Goal: Transaction & Acquisition: Purchase product/service

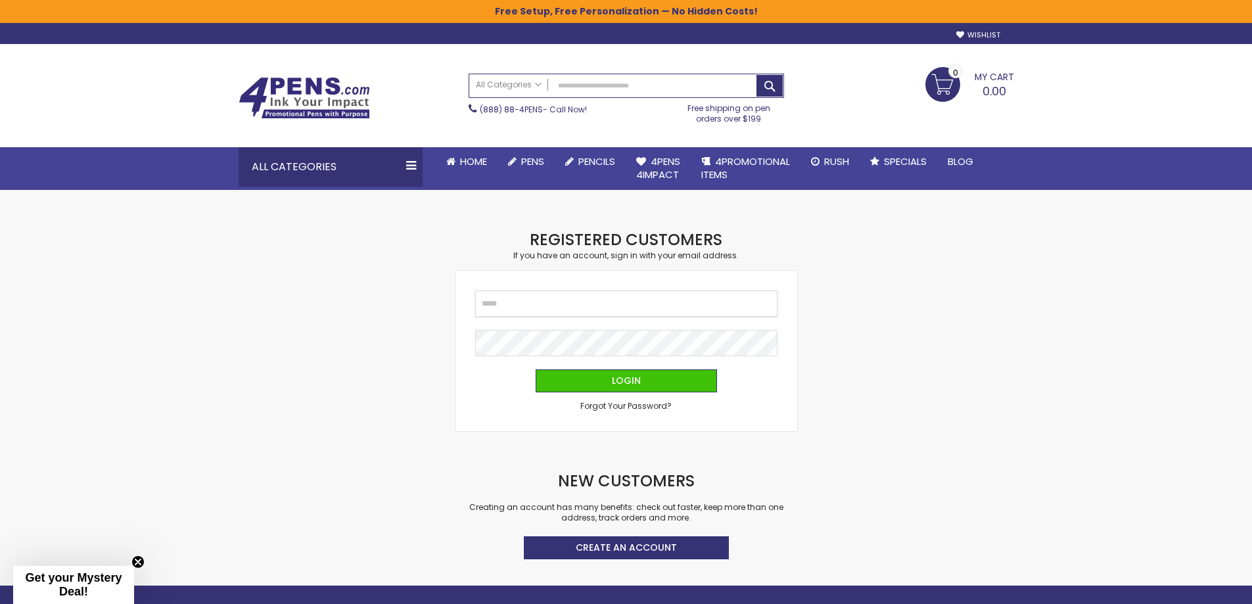
click at [542, 308] on input "Email" at bounding box center [626, 303] width 302 height 26
click at [542, 308] on input "Email" at bounding box center [626, 304] width 302 height 26
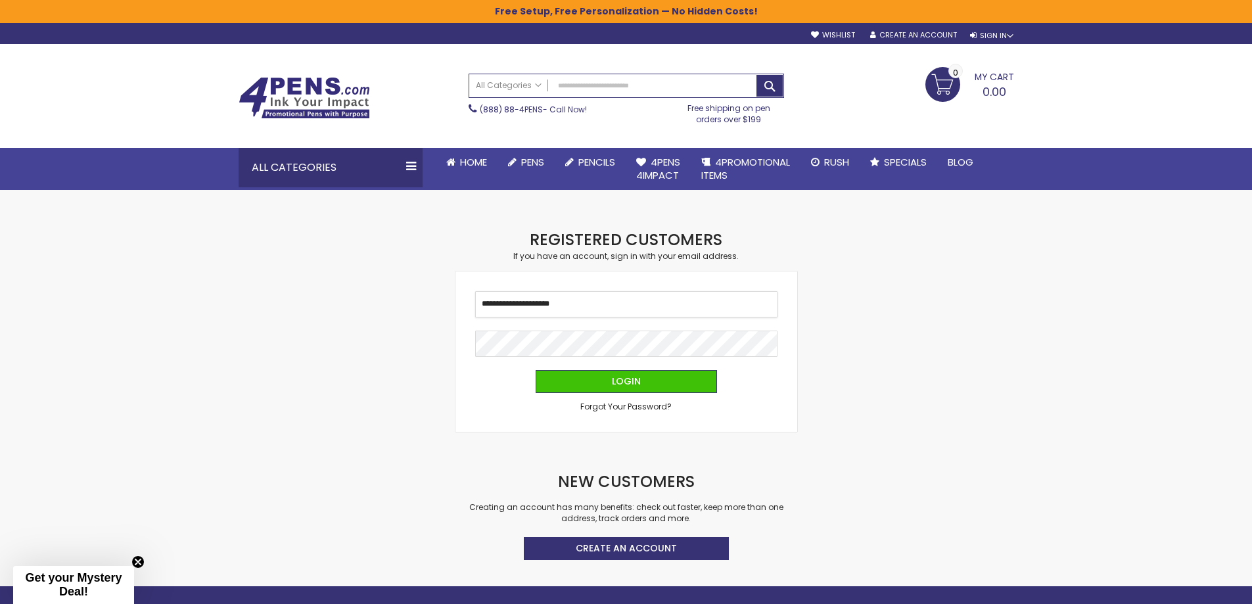
type input "**********"
click at [536, 370] on button "Login" at bounding box center [626, 381] width 181 height 23
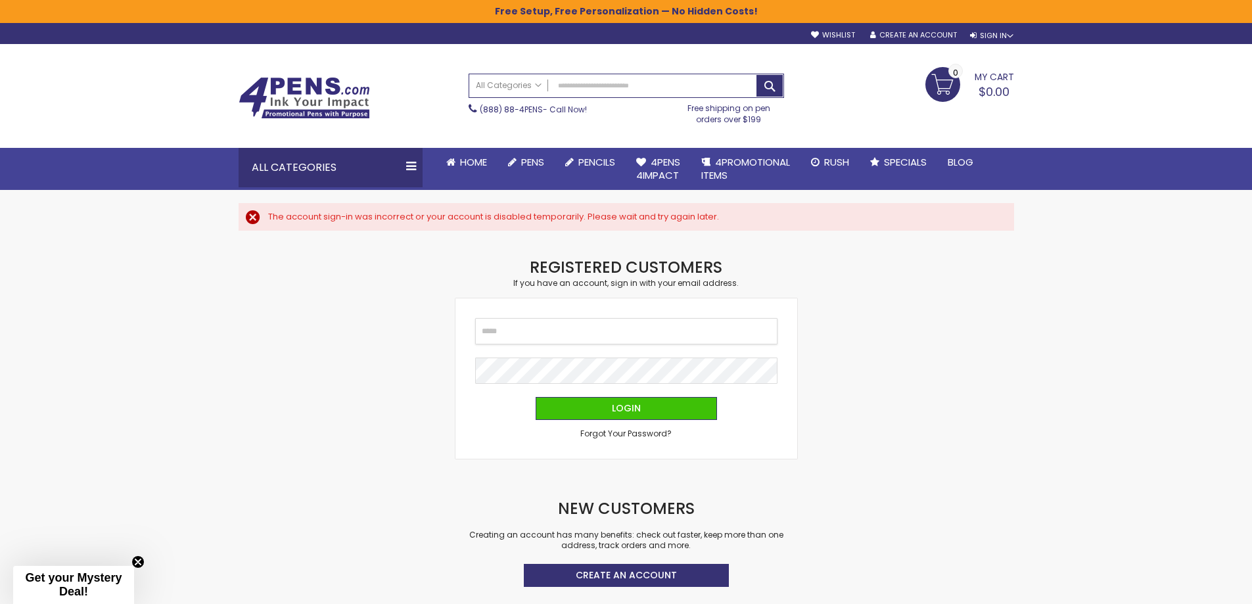
click at [560, 334] on input "Email" at bounding box center [626, 331] width 302 height 26
type input "**********"
click at [625, 430] on span "Forgot Your Password?" at bounding box center [625, 433] width 91 height 11
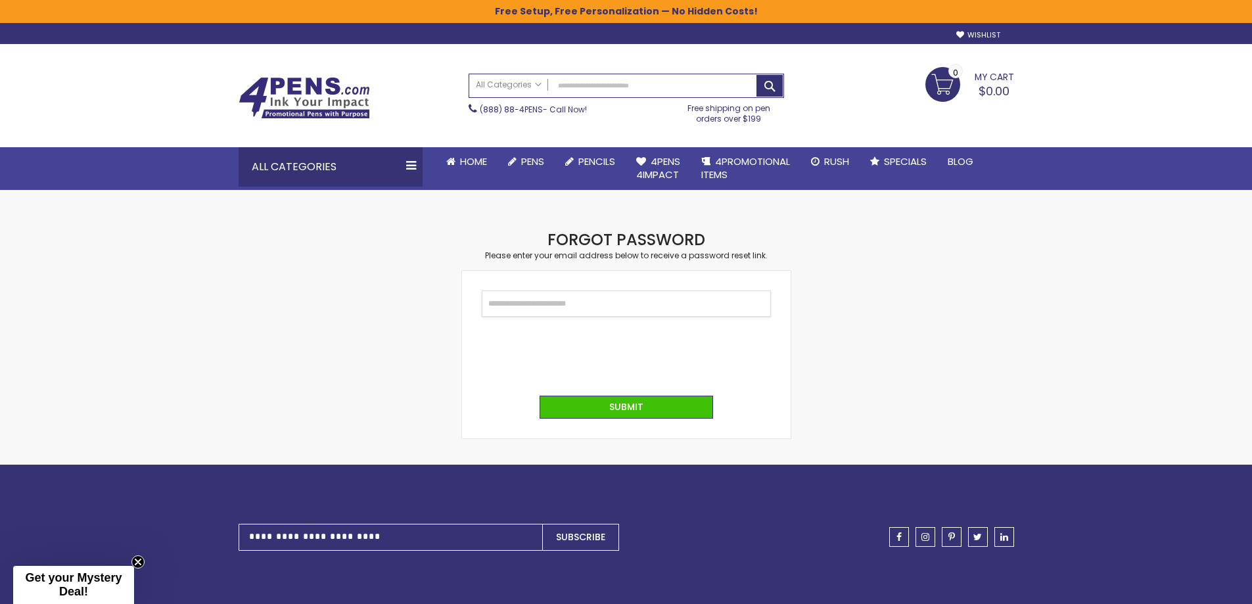
click at [537, 301] on input "Email" at bounding box center [626, 303] width 289 height 26
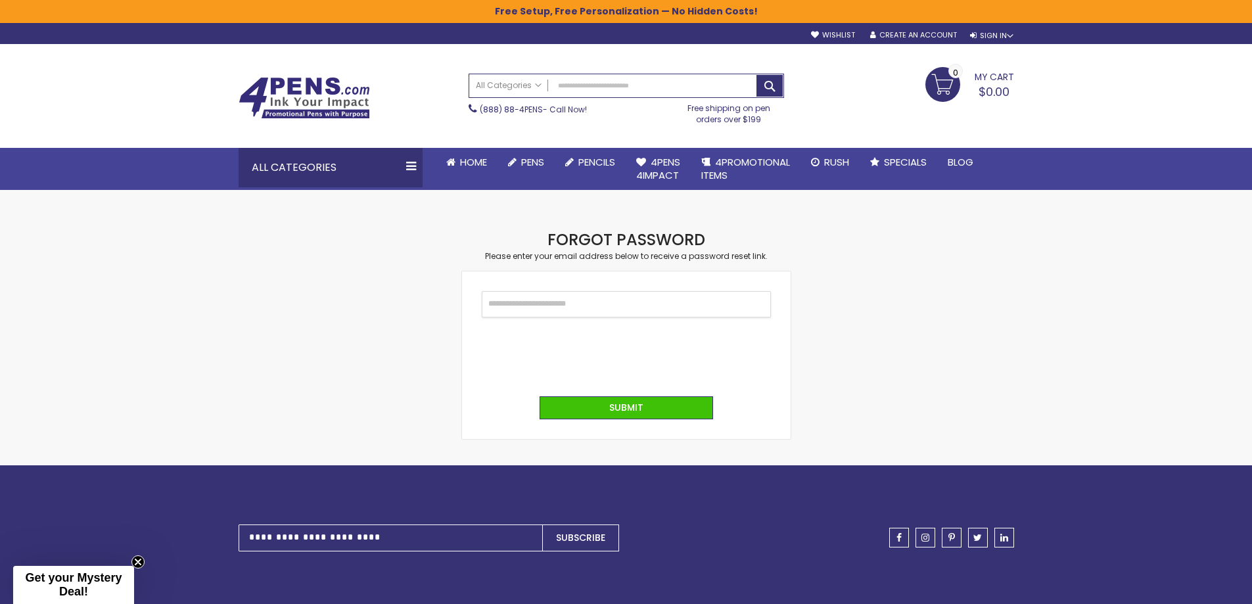
type input "**********"
click at [618, 401] on span "Submit" at bounding box center [626, 407] width 34 height 13
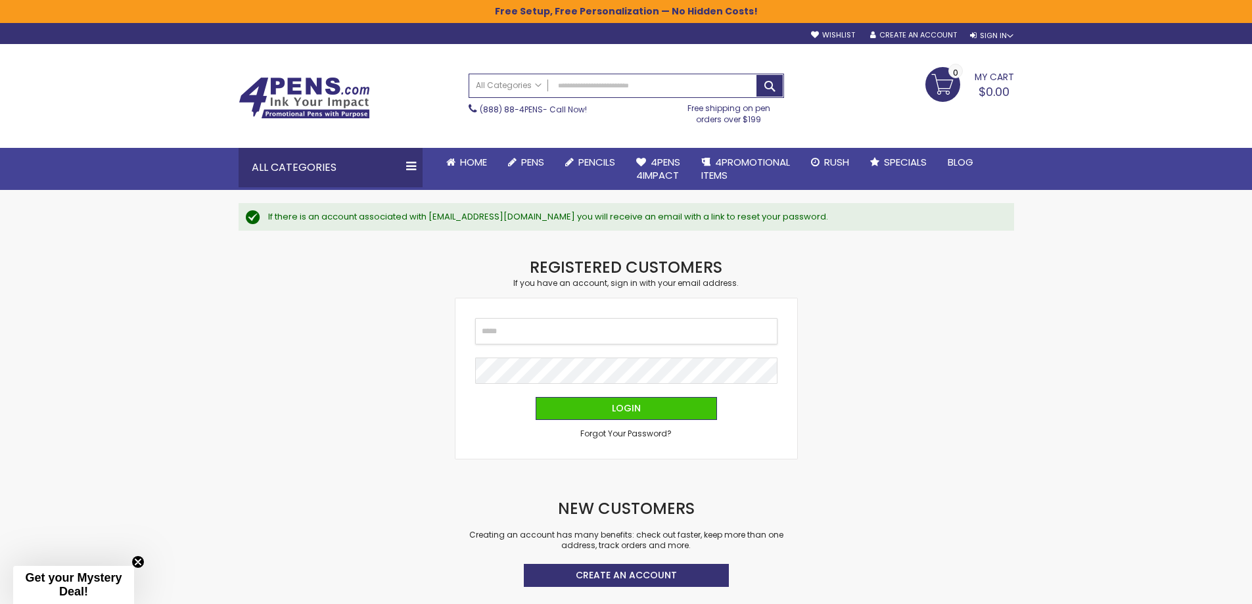
click at [551, 330] on input "Email" at bounding box center [626, 331] width 302 height 26
type input "**********"
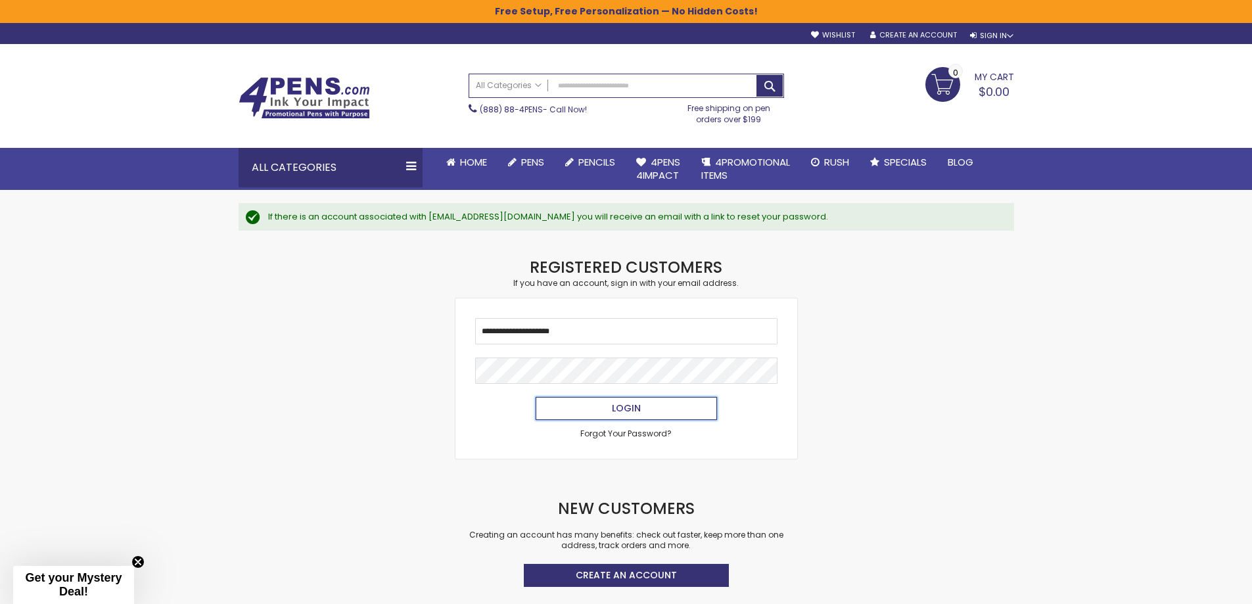
click at [668, 417] on button "Login" at bounding box center [626, 408] width 181 height 23
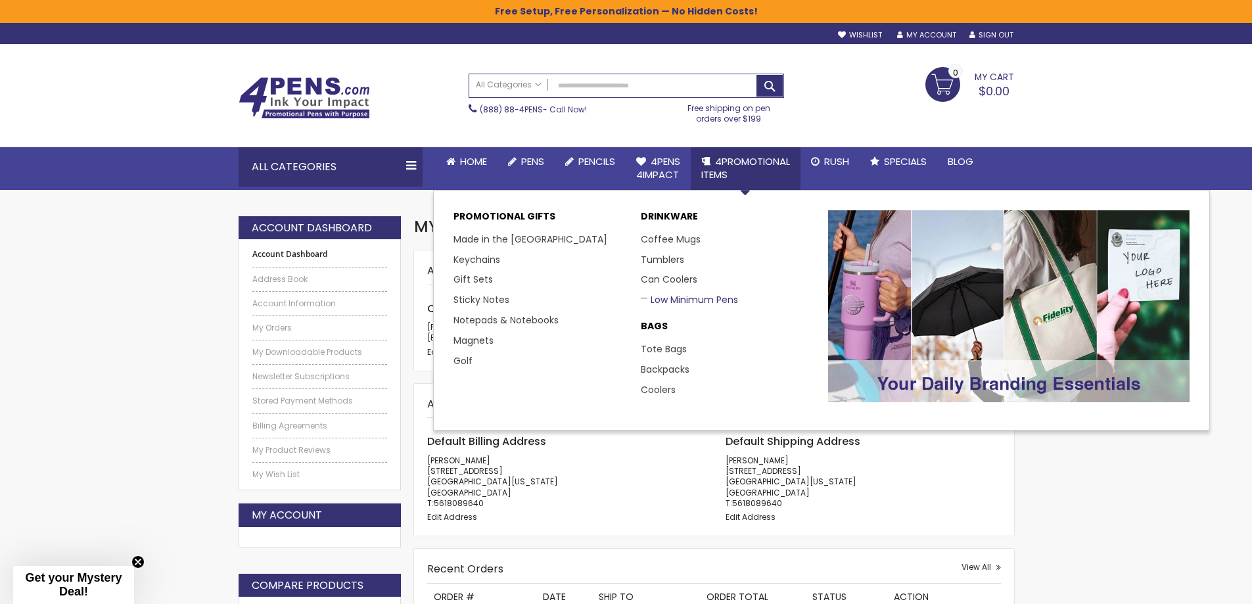
click at [698, 298] on link "Low Minimum Pens" at bounding box center [689, 299] width 97 height 13
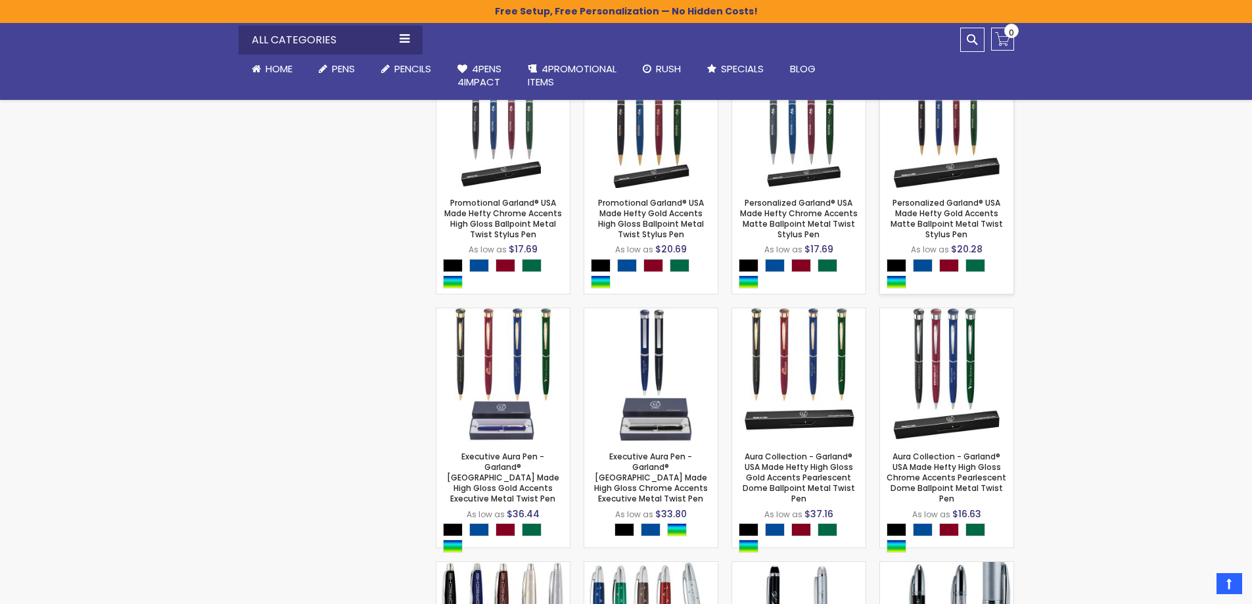
scroll to position [1183, 0]
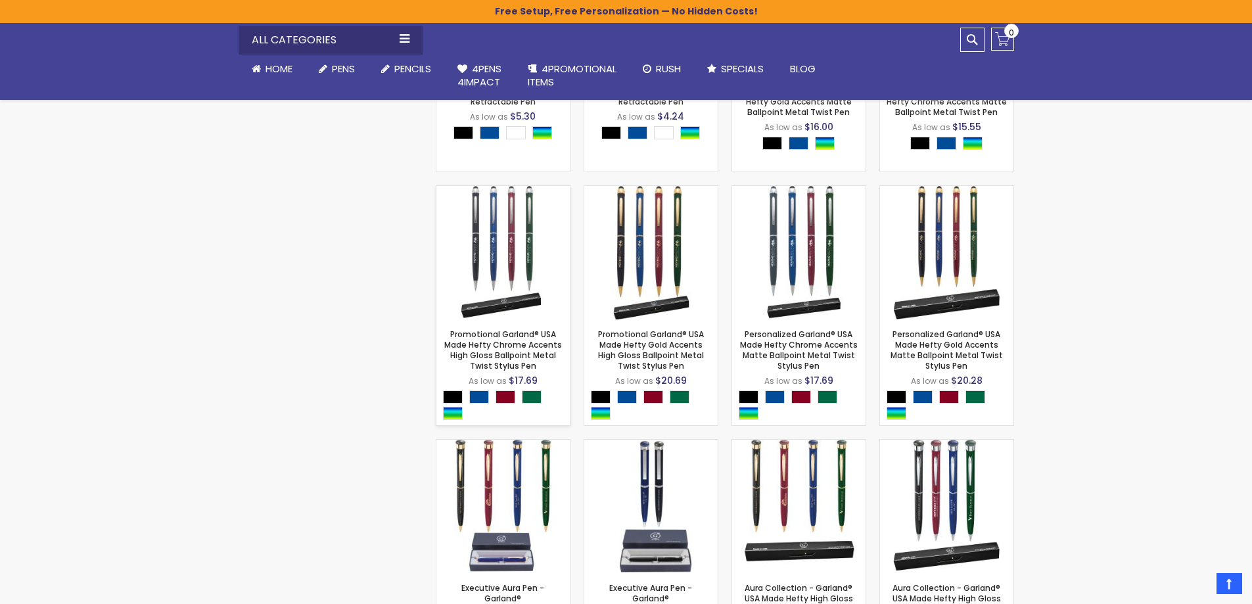
click at [494, 248] on img at bounding box center [502, 252] width 133 height 133
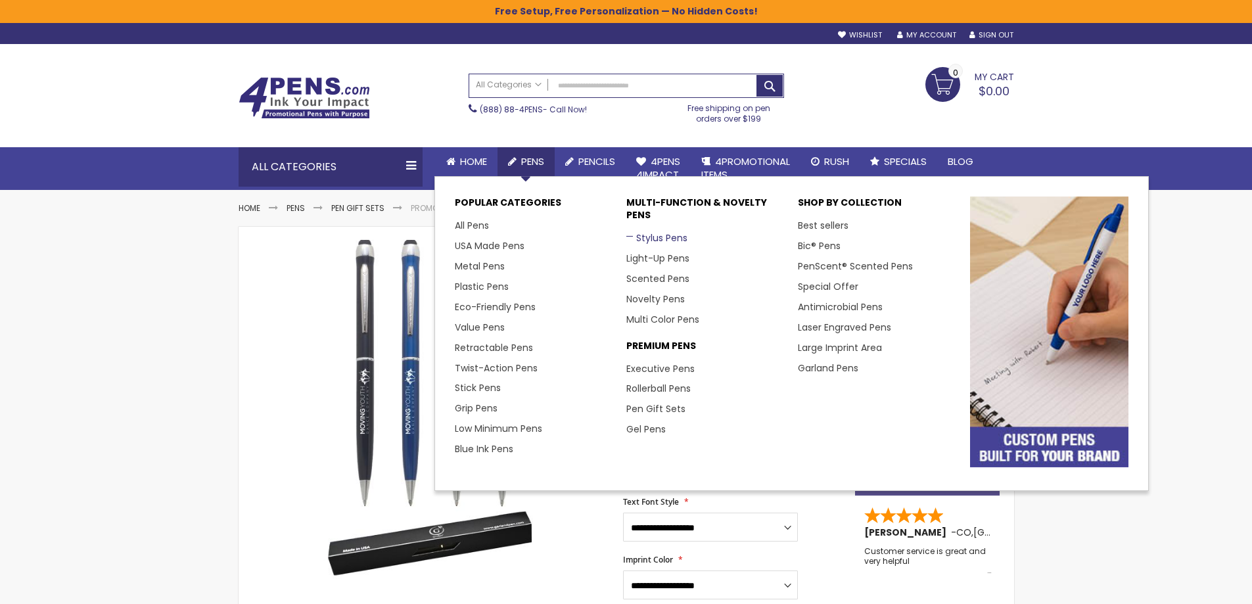
click at [650, 237] on link "Stylus Pens" at bounding box center [656, 237] width 61 height 13
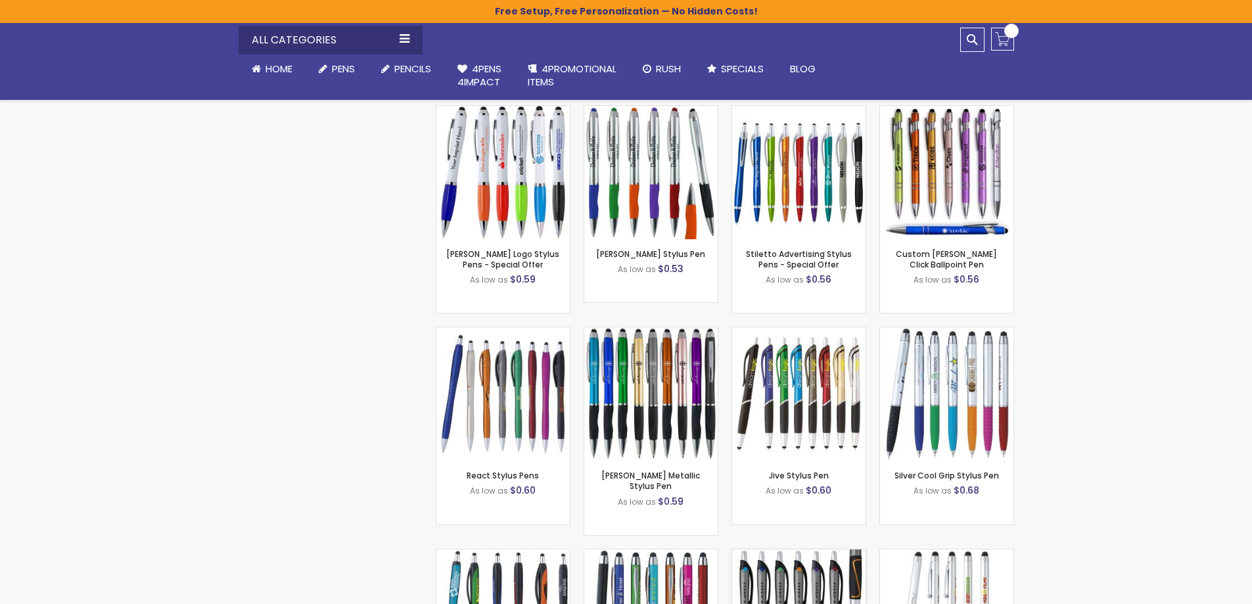
scroll to position [897, 0]
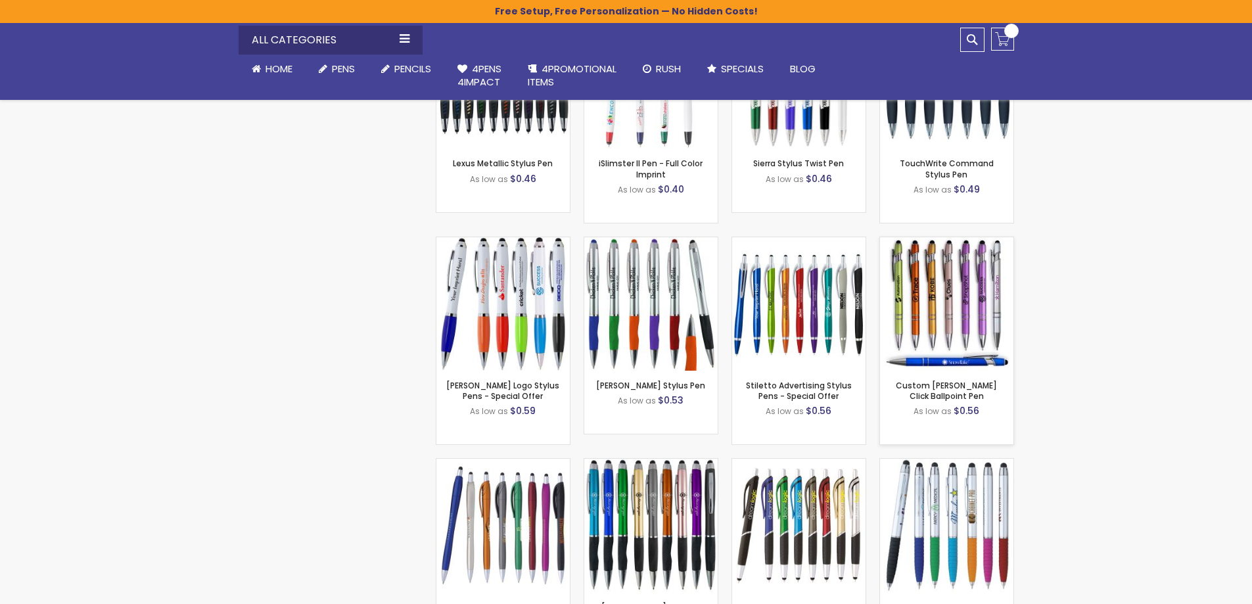
click at [953, 321] on img at bounding box center [946, 303] width 133 height 133
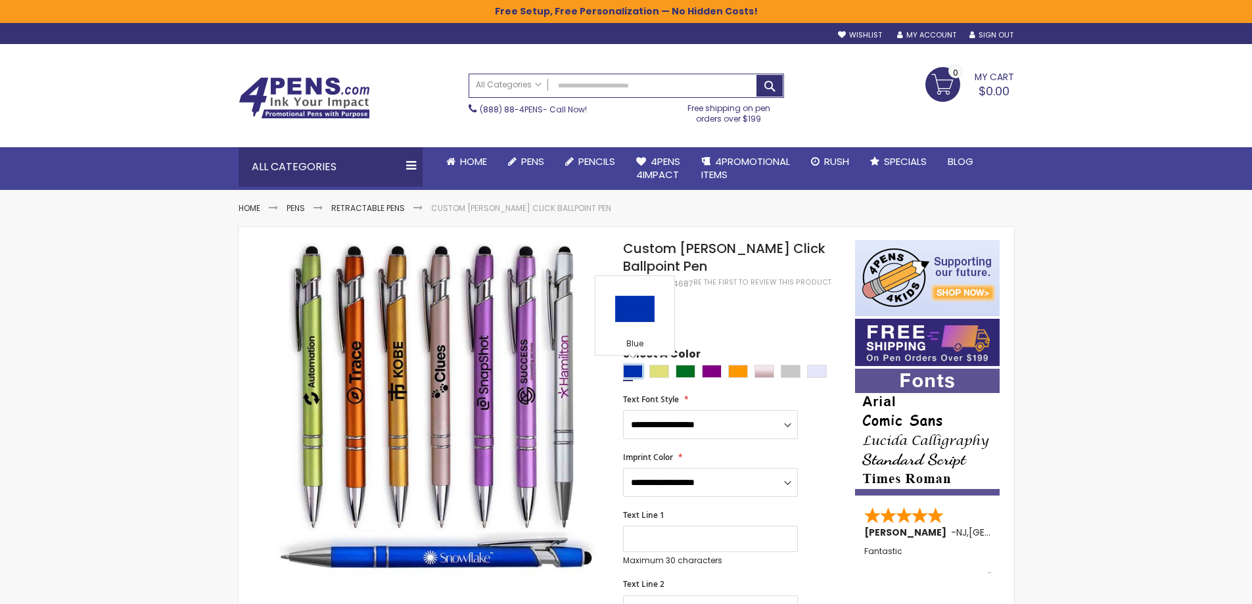
click at [629, 372] on div "Blue" at bounding box center [633, 371] width 20 height 13
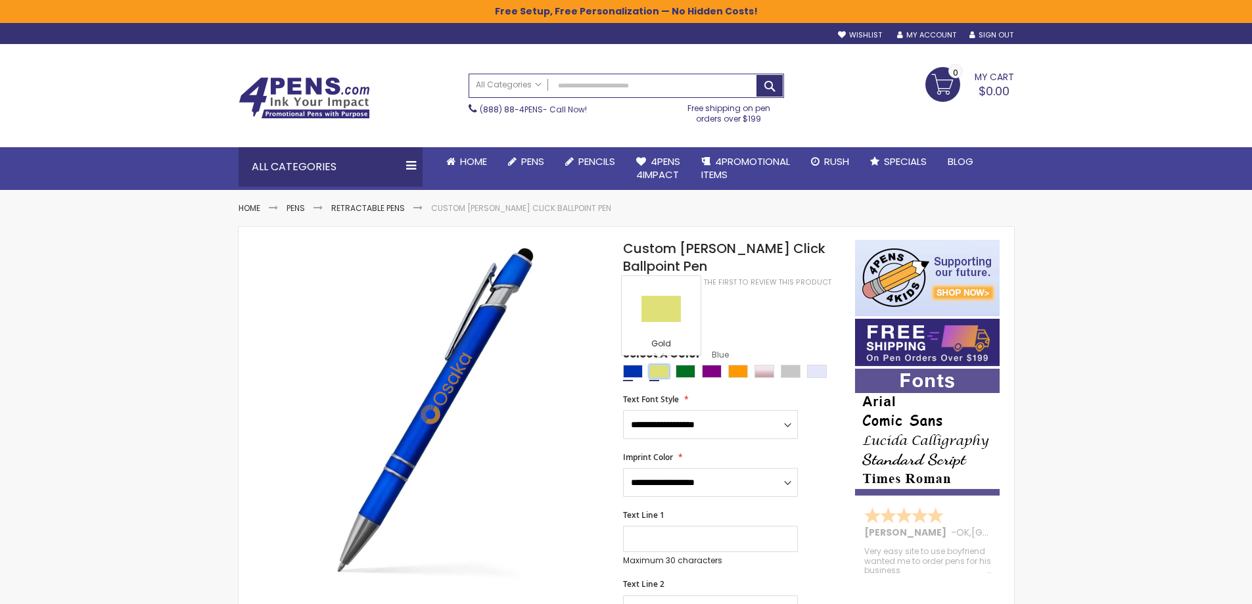
click at [656, 370] on div "Gold" at bounding box center [659, 371] width 20 height 13
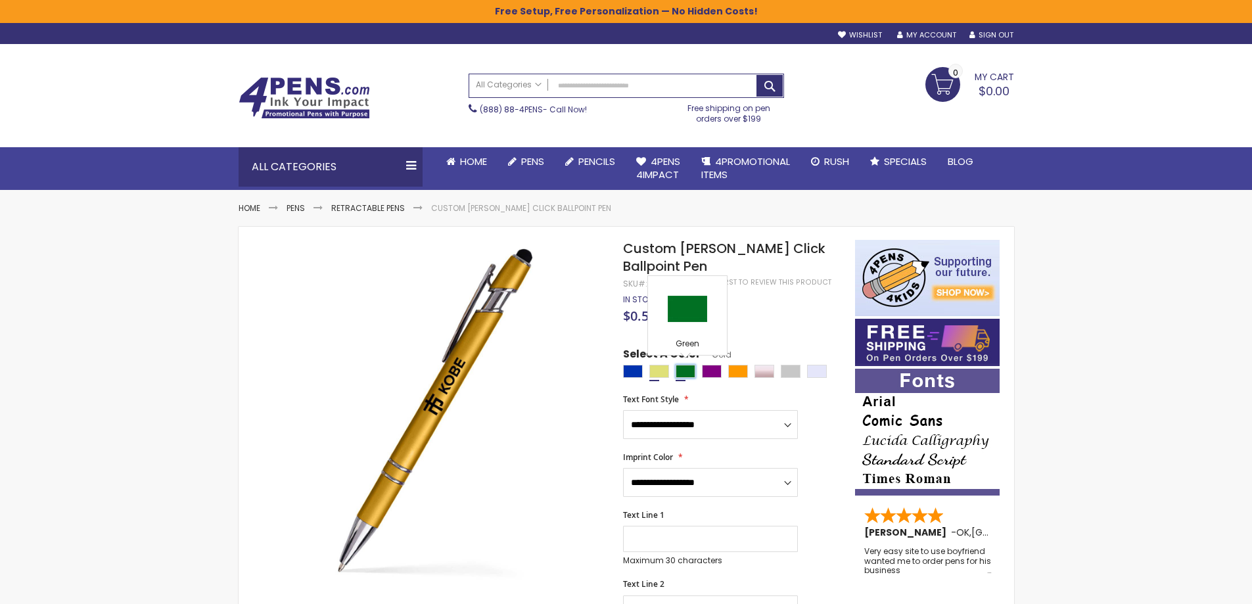
click at [684, 370] on div "Green" at bounding box center [685, 371] width 20 height 13
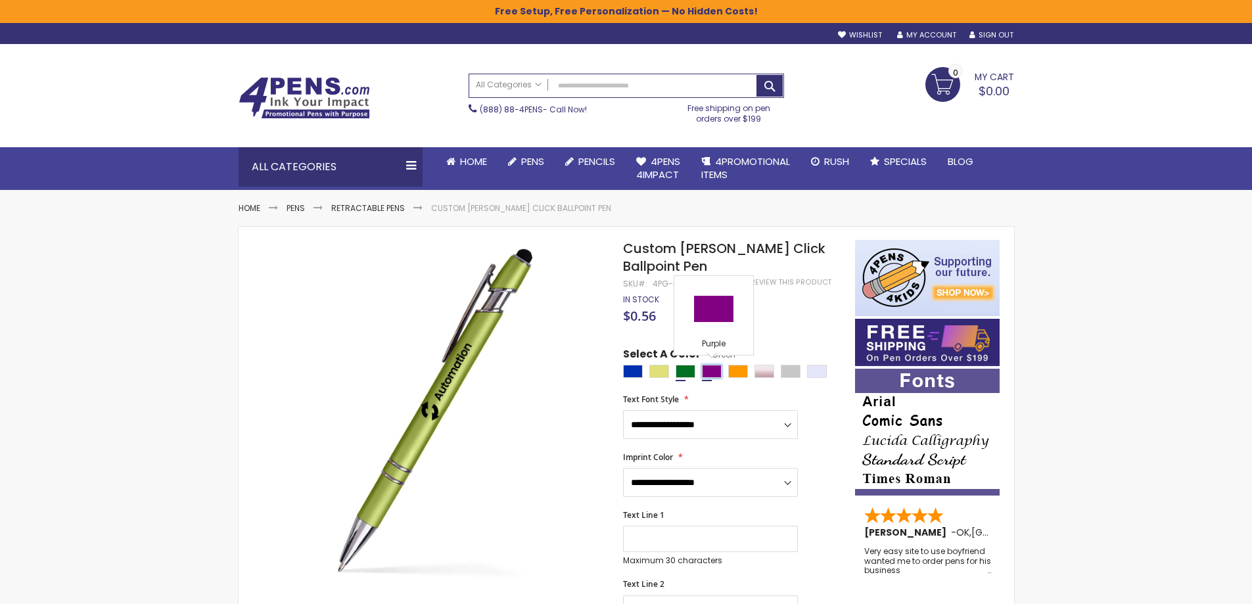
click at [706, 370] on div "Purple" at bounding box center [712, 371] width 20 height 13
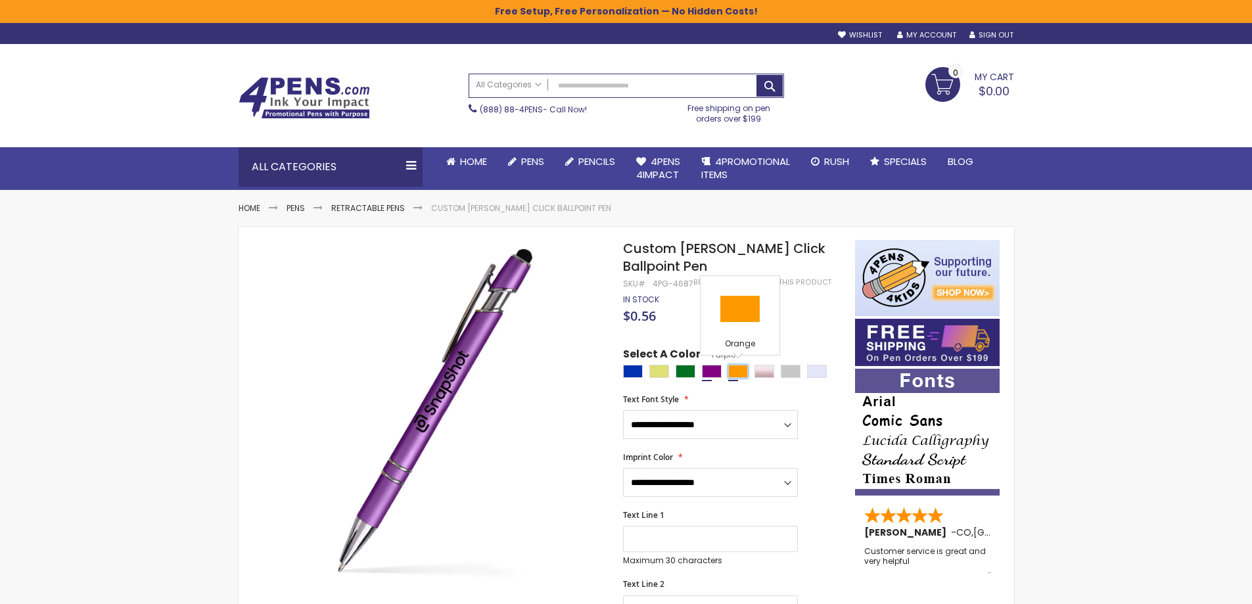
click at [738, 371] on div "Orange" at bounding box center [738, 371] width 20 height 13
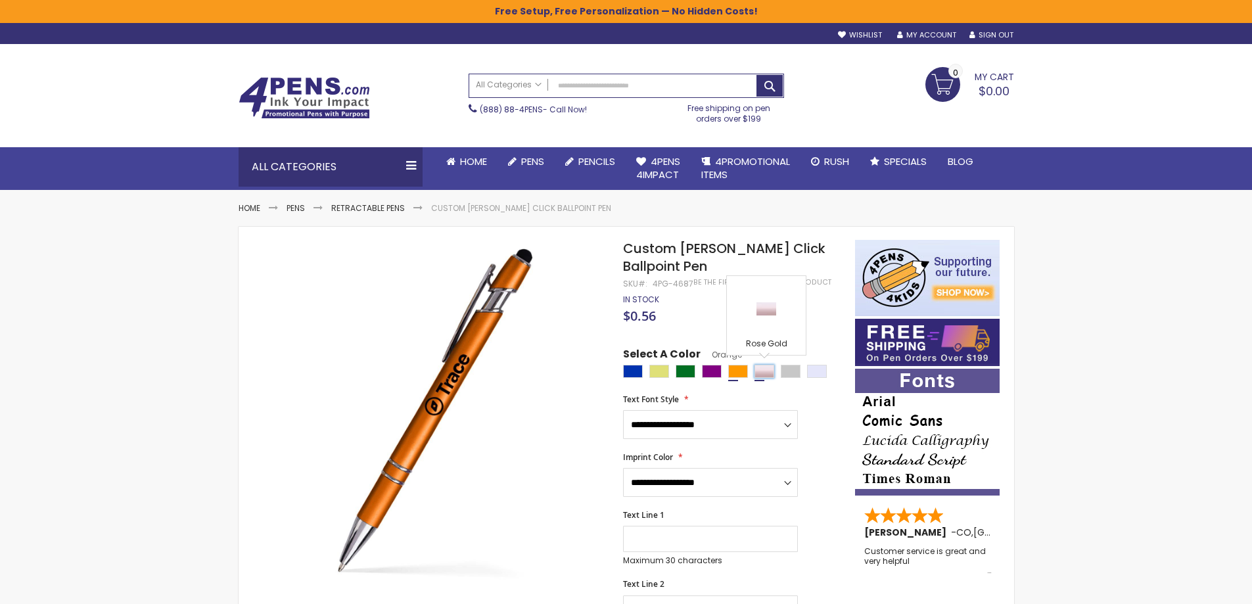
click at [765, 373] on div "Rose Gold" at bounding box center [764, 371] width 20 height 13
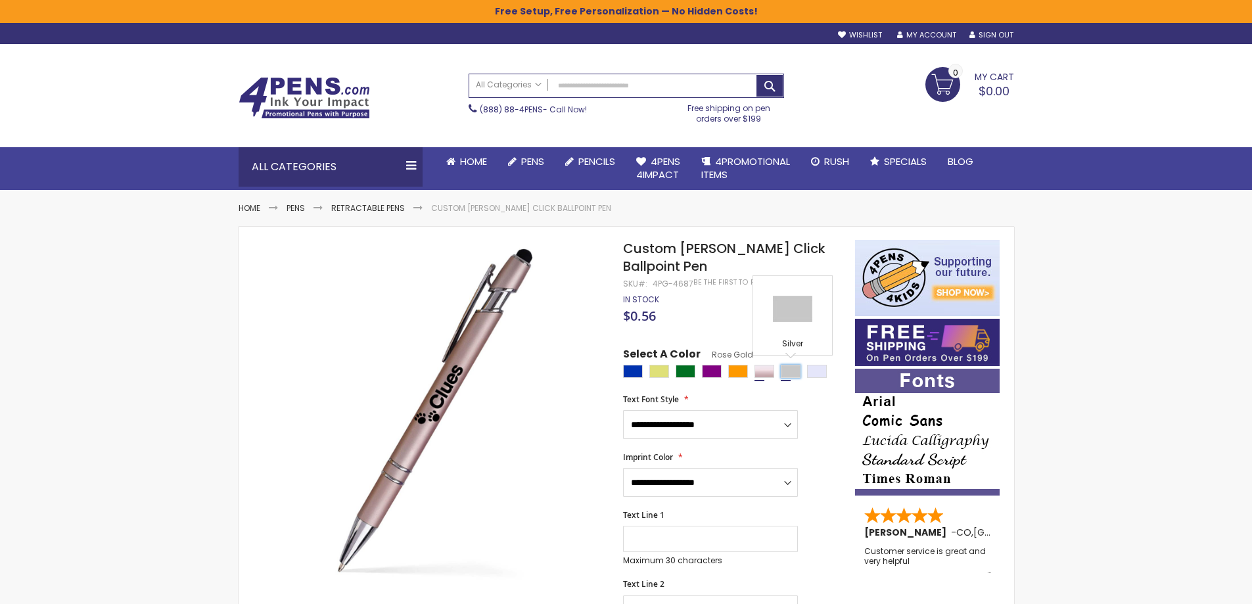
click at [784, 375] on div "Silver" at bounding box center [791, 371] width 20 height 13
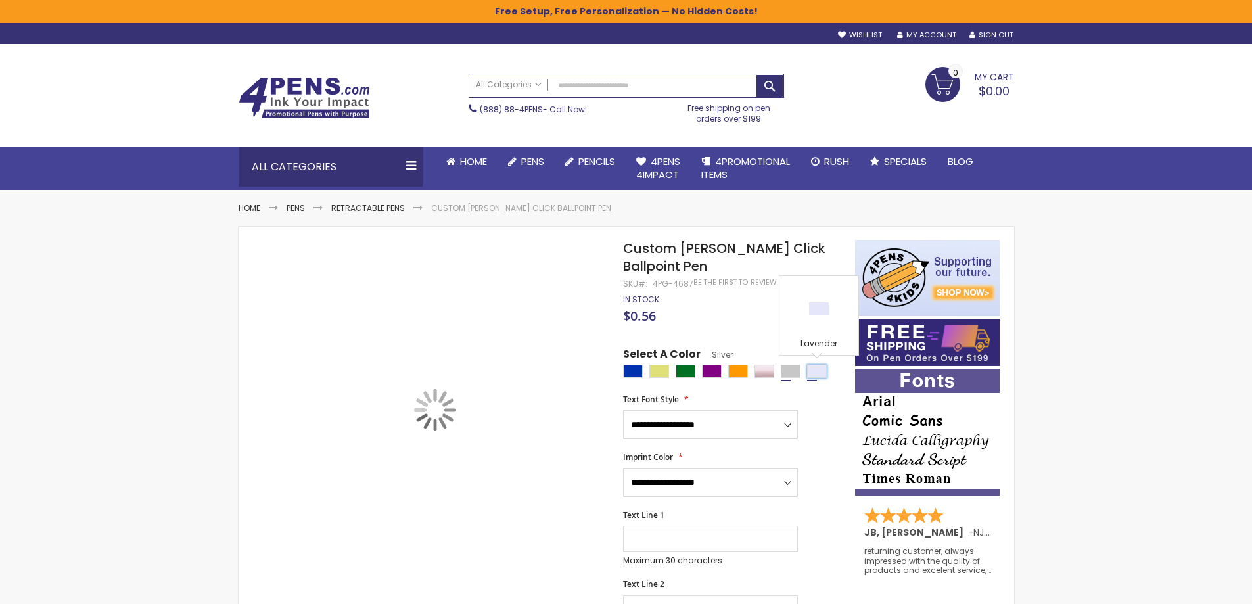
click at [812, 373] on div "Lavender" at bounding box center [817, 371] width 20 height 13
type input "****"
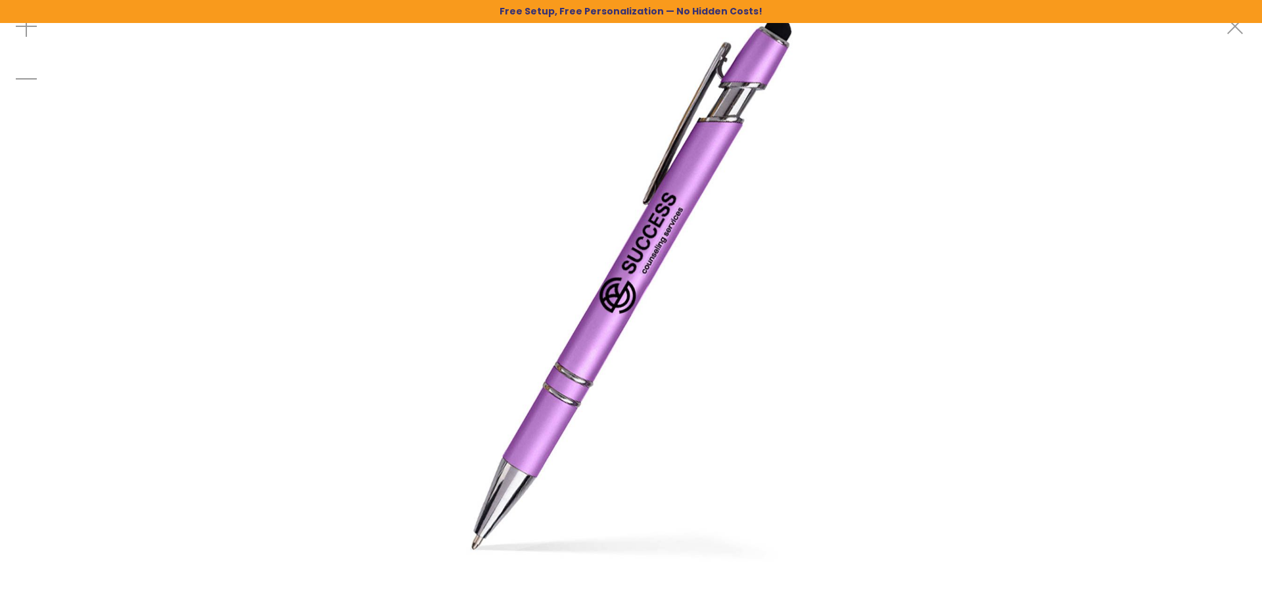
click at [460, 132] on img at bounding box center [631, 281] width 562 height 562
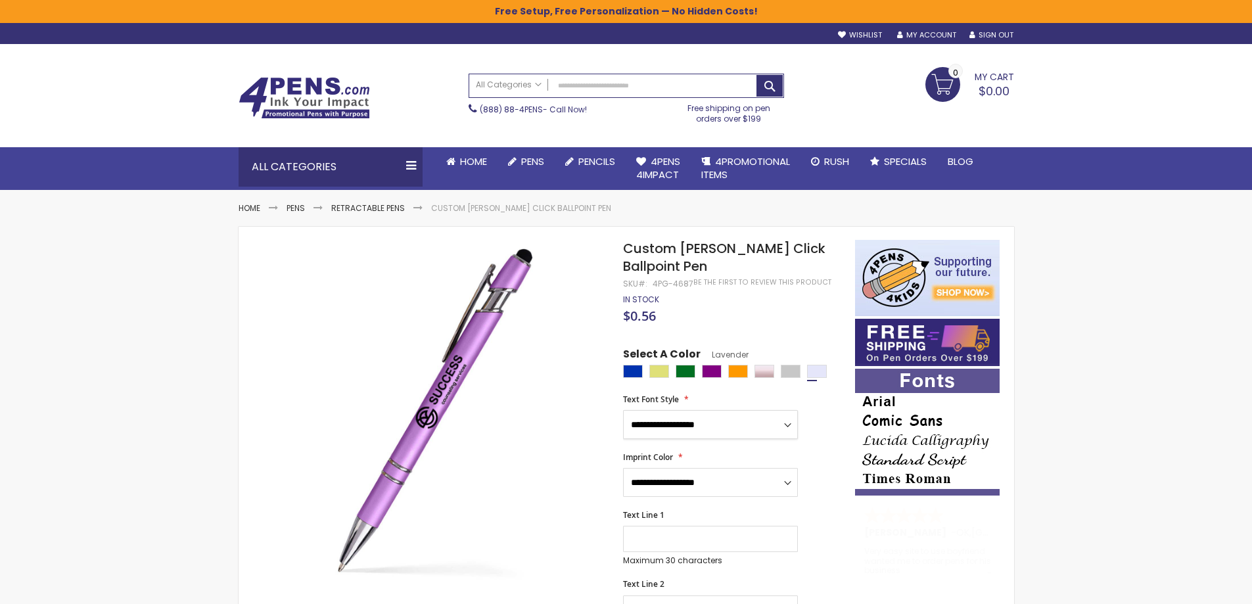
click at [786, 426] on select "**********" at bounding box center [710, 424] width 175 height 29
click at [926, 35] on link "My Account" at bounding box center [926, 35] width 59 height 10
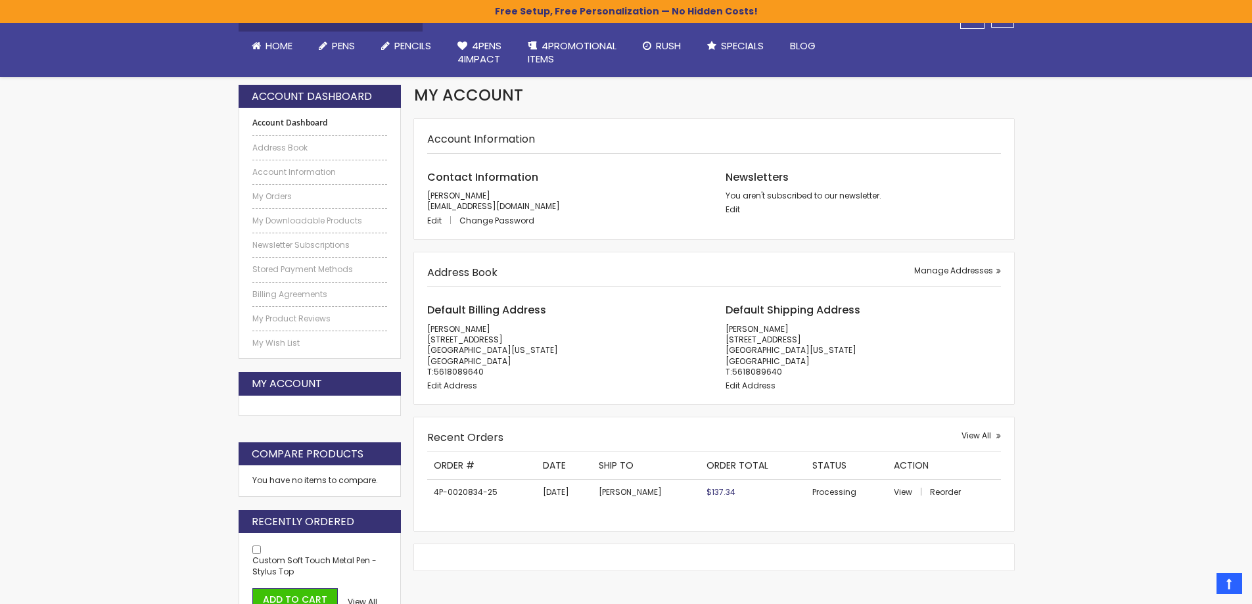
scroll to position [263, 0]
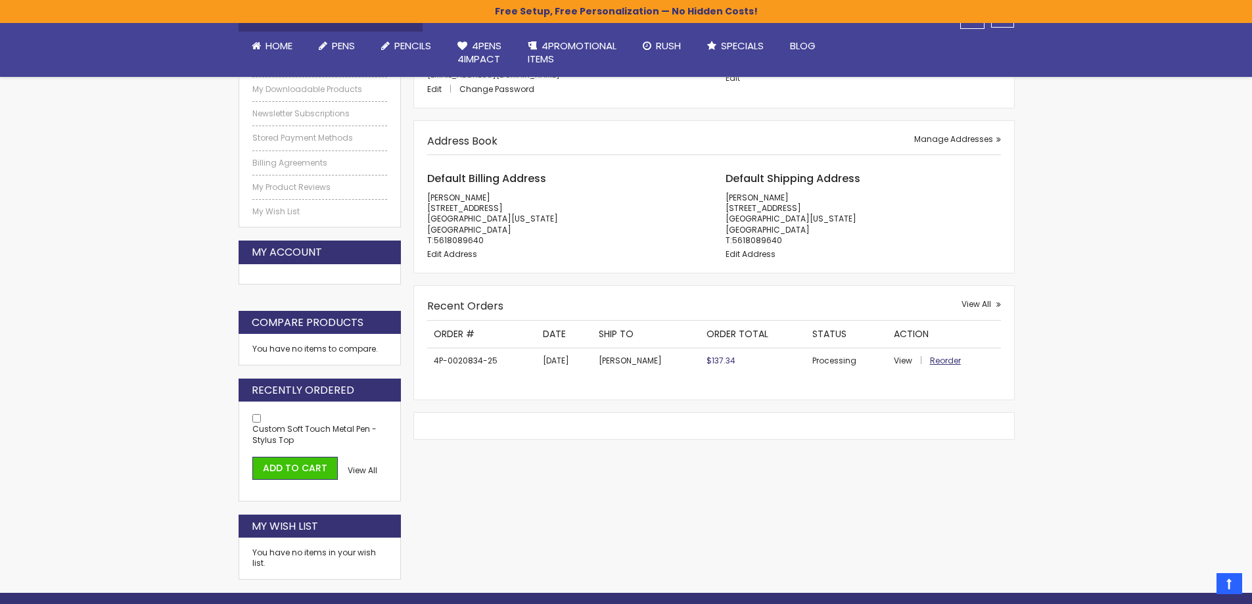
click at [945, 357] on span "Reorder" at bounding box center [945, 360] width 31 height 11
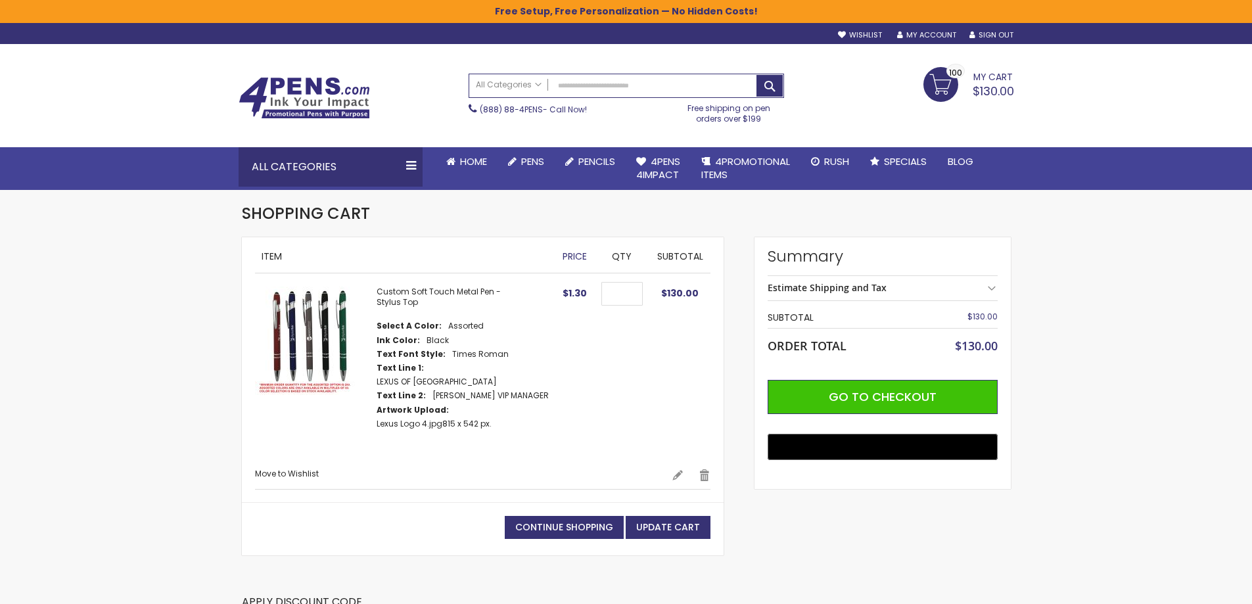
click at [813, 568] on div "**********" at bounding box center [626, 474] width 769 height 474
click at [453, 451] on td "Custom Soft Touch Metal Pen - Stylus Top Select A Color Assorted Ink Color Text…" at bounding box center [405, 370] width 300 height 195
click at [911, 525] on div "**********" at bounding box center [626, 474] width 769 height 474
click at [191, 355] on div "**********" at bounding box center [626, 545] width 1252 height 1091
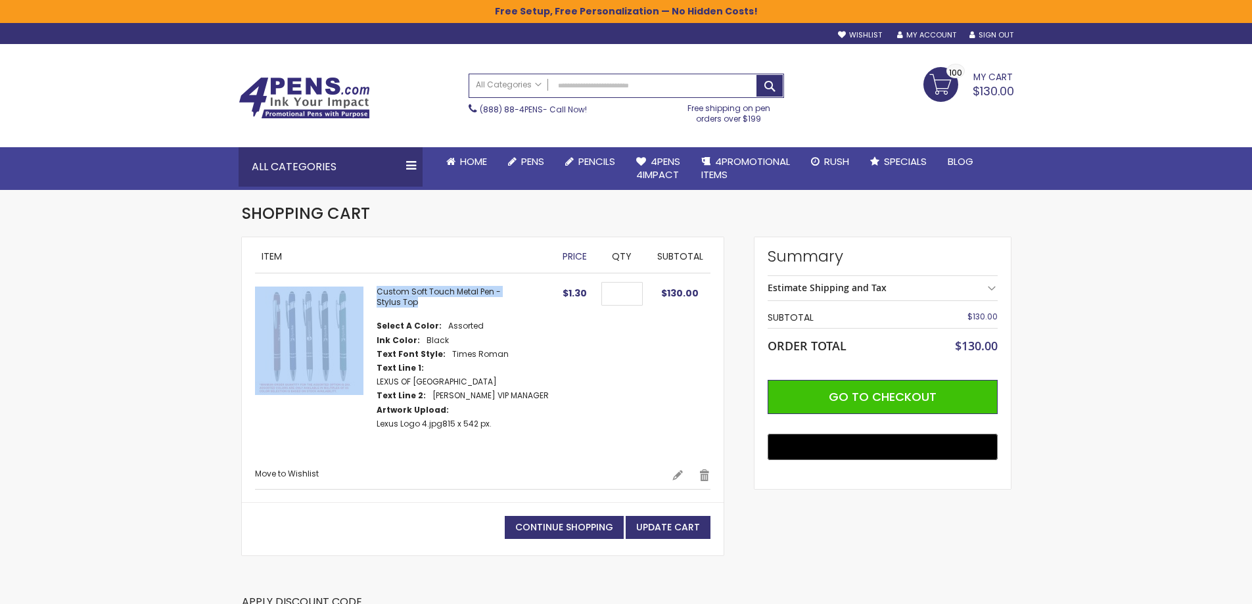
drag, startPoint x: 420, startPoint y: 305, endPoint x: 373, endPoint y: 295, distance: 47.7
click at [373, 295] on td "Custom Soft Touch Metal Pen - Stylus Top Select A Color Assorted Ink Color Text…" at bounding box center [405, 370] width 300 height 195
copy td "Custom Soft Touch Metal Pen - Stylus Top"
click at [406, 107] on link at bounding box center [347, 99] width 217 height 45
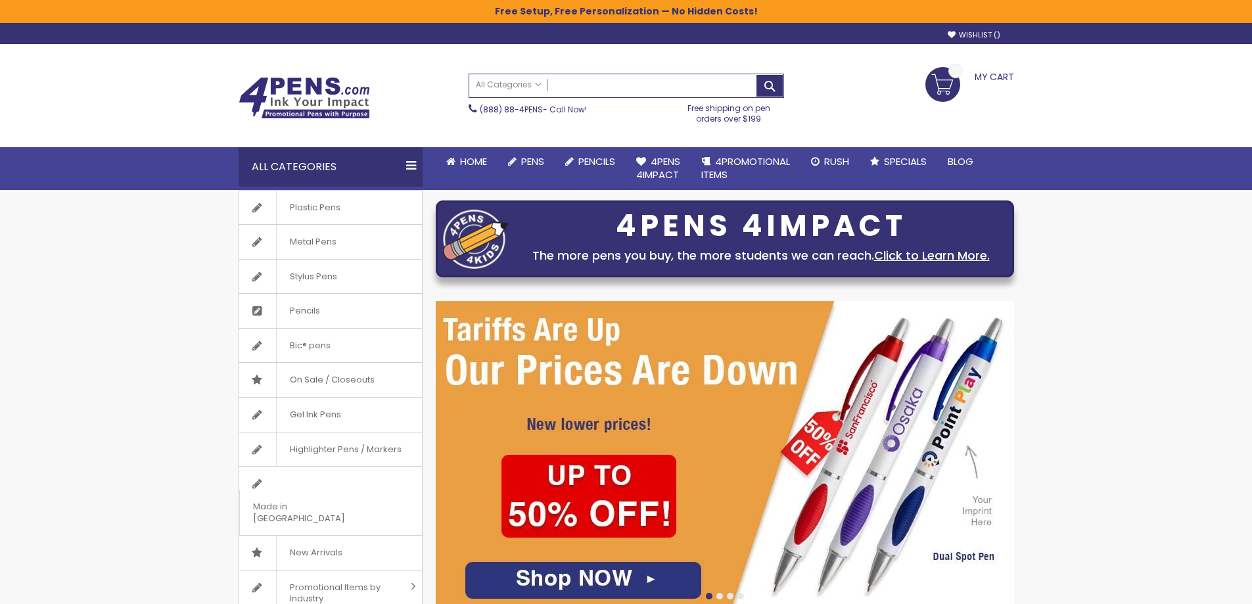
click at [568, 87] on input "Search" at bounding box center [626, 85] width 314 height 23
drag, startPoint x: 0, startPoint y: 0, endPoint x: 568, endPoint y: 87, distance: 574.4
type input "**********"
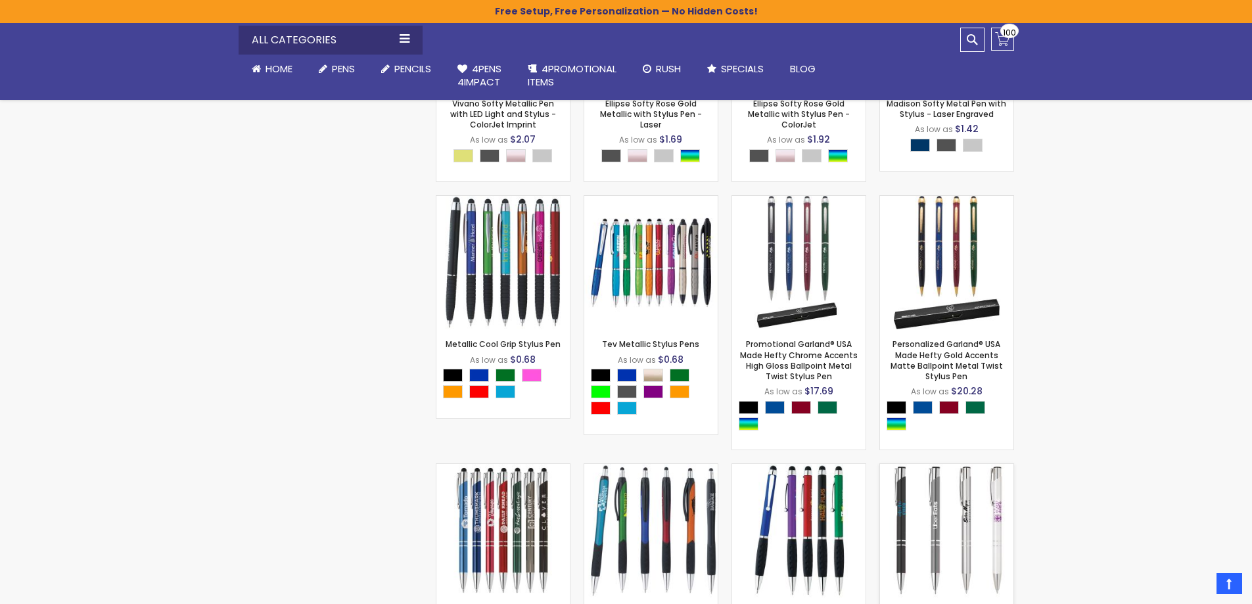
scroll to position [3768, 0]
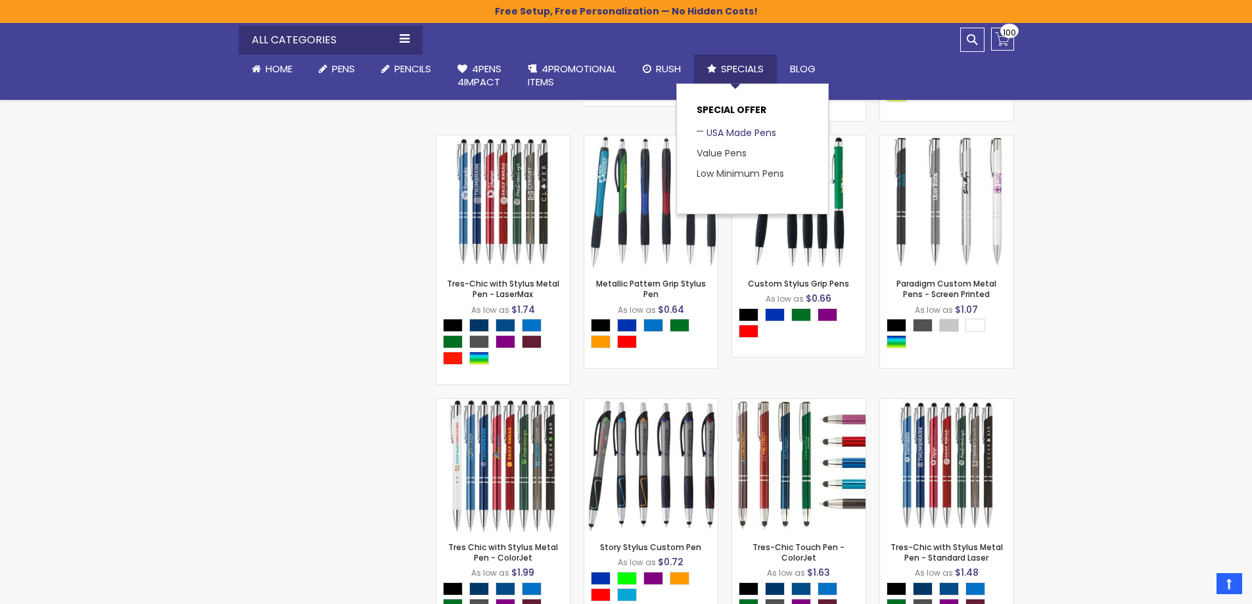
click at [741, 130] on link "USA Made Pens" at bounding box center [736, 132] width 80 height 13
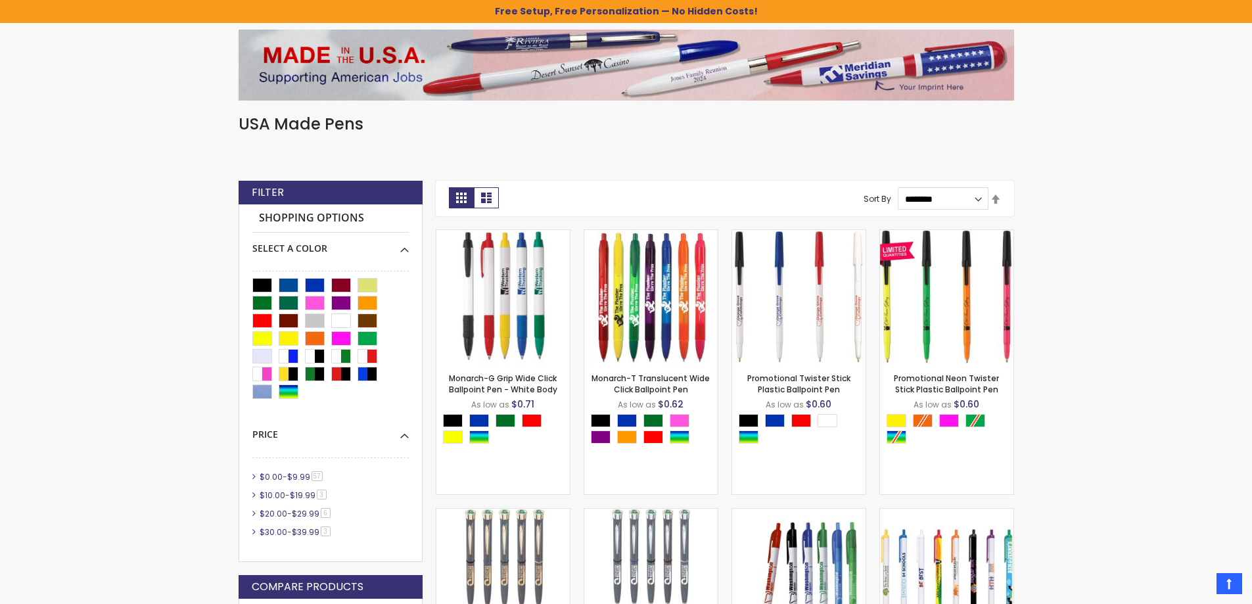
scroll to position [460, 0]
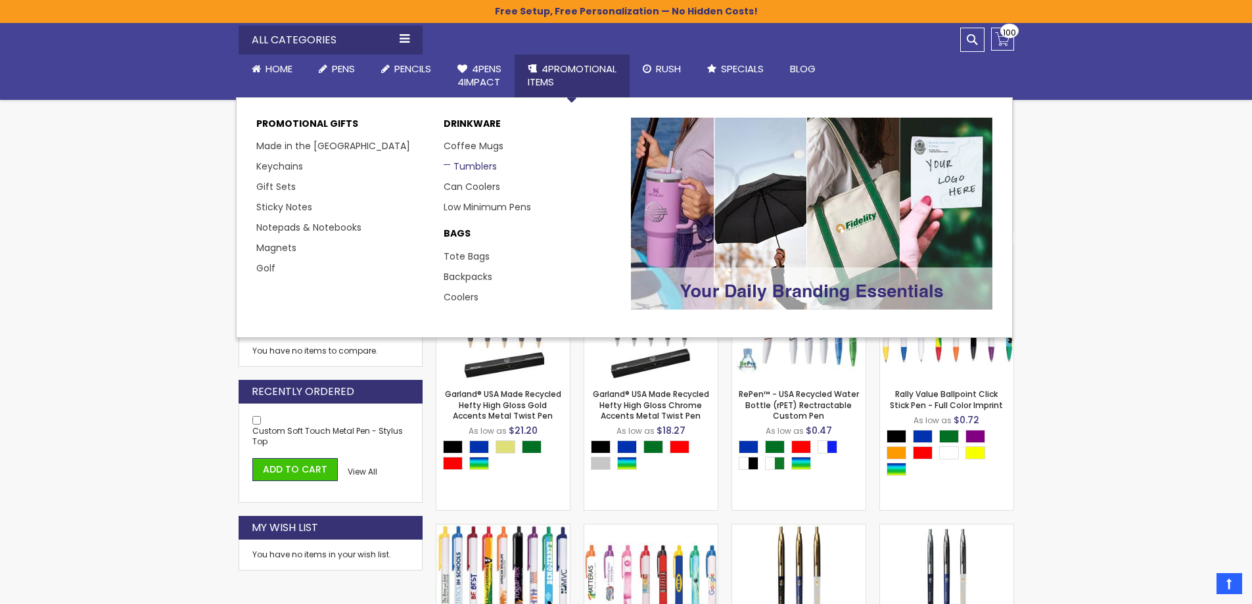
click at [469, 166] on link "Tumblers" at bounding box center [470, 166] width 53 height 13
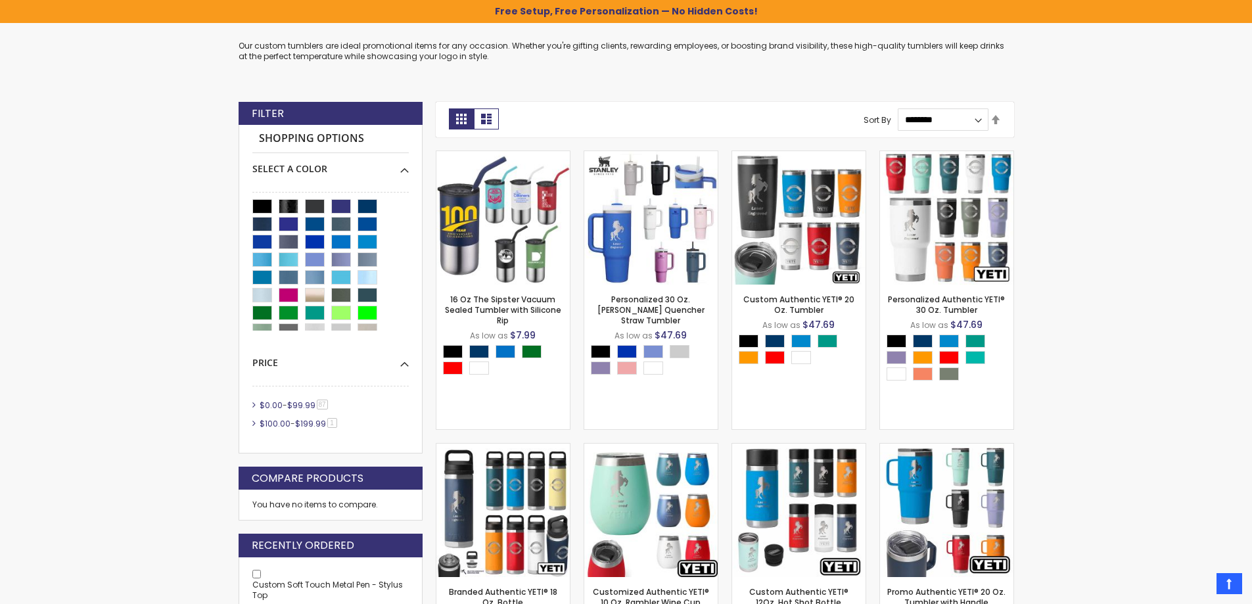
scroll to position [417, 0]
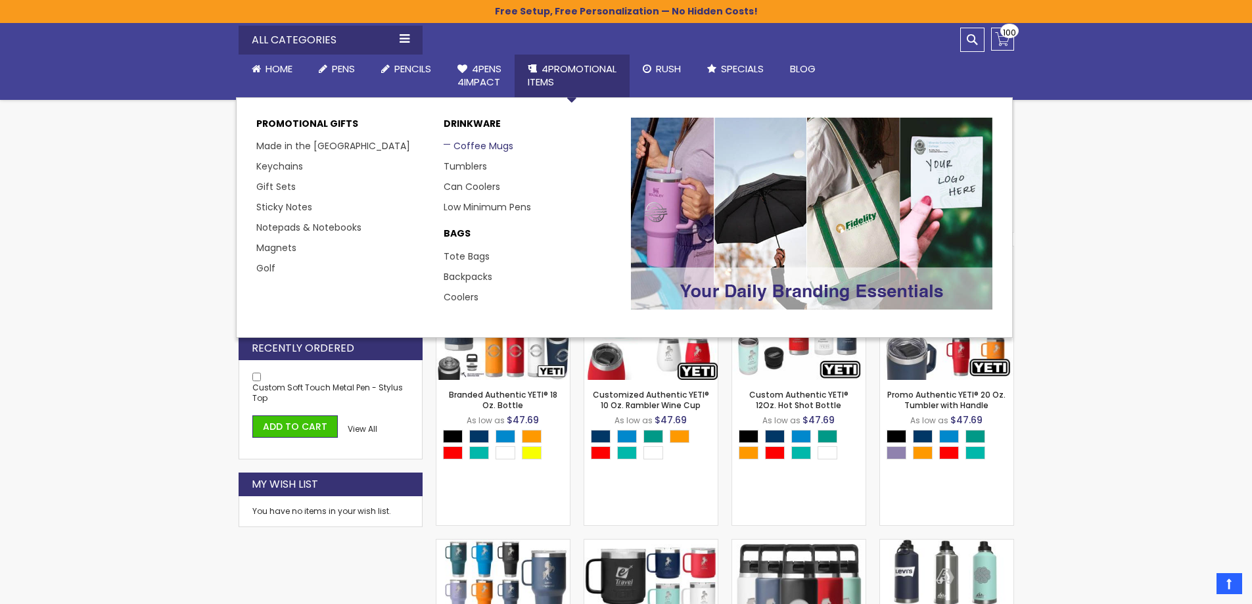
click at [478, 145] on link "Coffee Mugs" at bounding box center [479, 145] width 70 height 13
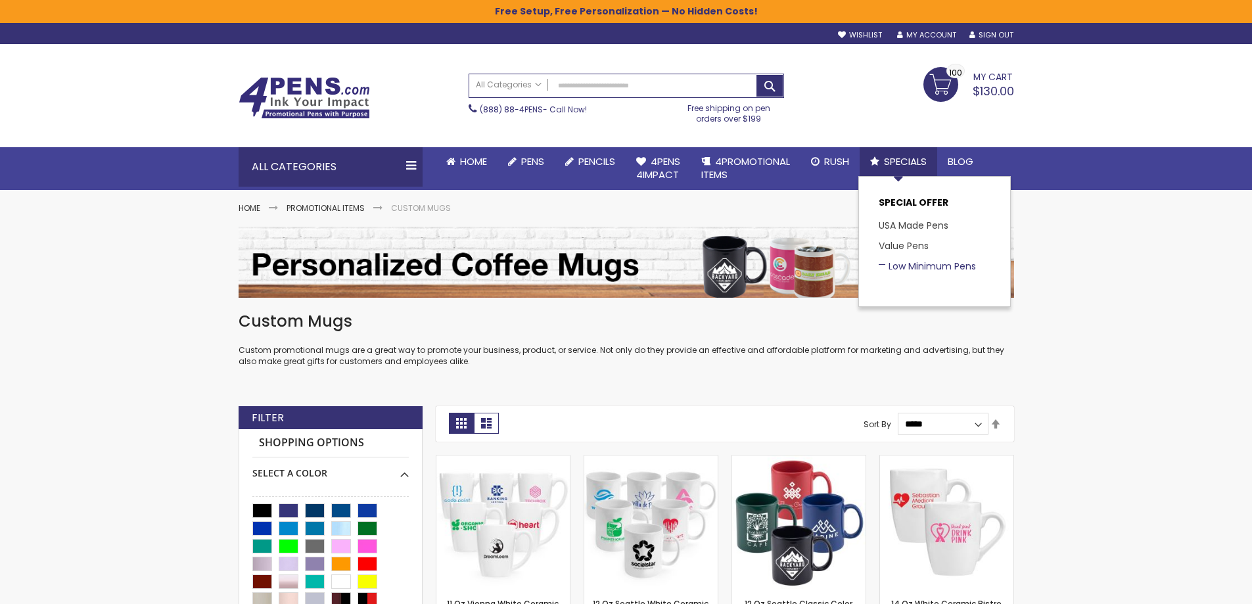
click at [909, 263] on link "Low Minimum Pens" at bounding box center [926, 266] width 97 height 13
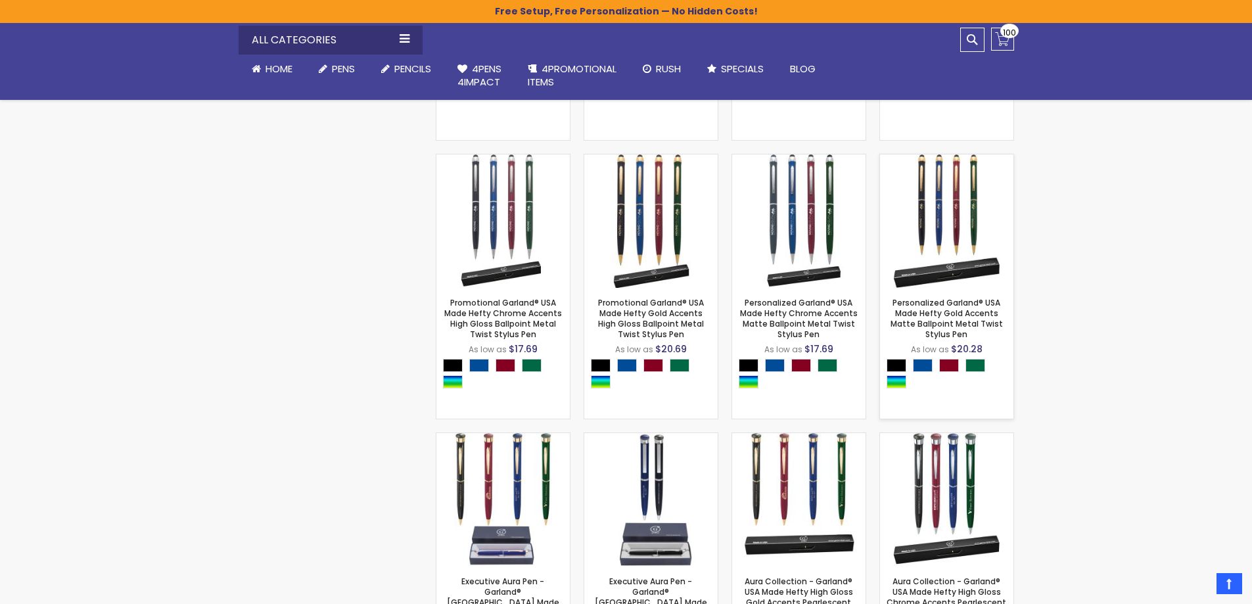
scroll to position [1511, 0]
